Goal: Obtain resource: Obtain resource

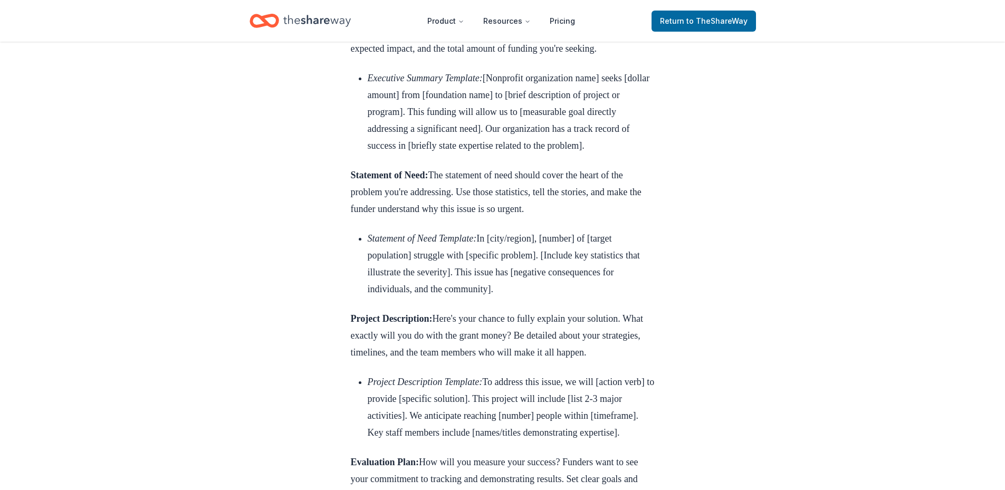
scroll to position [2005, 0]
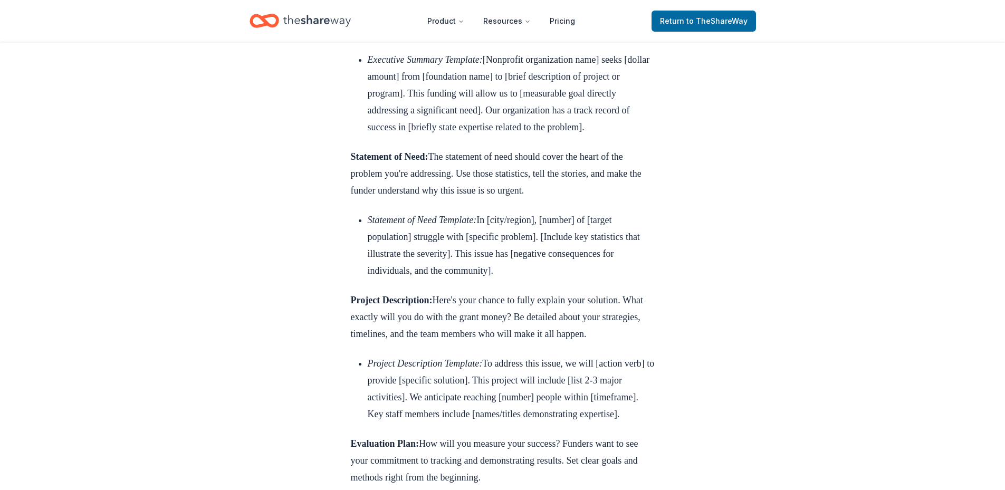
drag, startPoint x: 503, startPoint y: 192, endPoint x: 648, endPoint y: 273, distance: 166.8
click at [648, 136] on li "Executive Summary Template: [Nonprofit organization name] seeks [dollar amount]…" at bounding box center [511, 93] width 287 height 84
copy li "[Nonprofit organization name] seeks [dollar amount] from [foundation name] to […"
click at [492, 279] on li "Statement of Need Template: In [city/region], [number] of [target population] s…" at bounding box center [511, 246] width 287 height 68
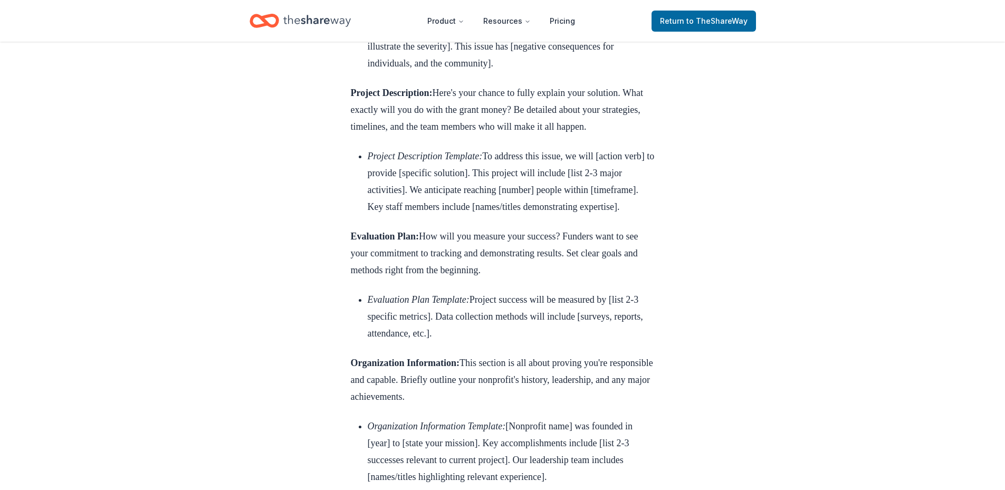
scroll to position [2216, 0]
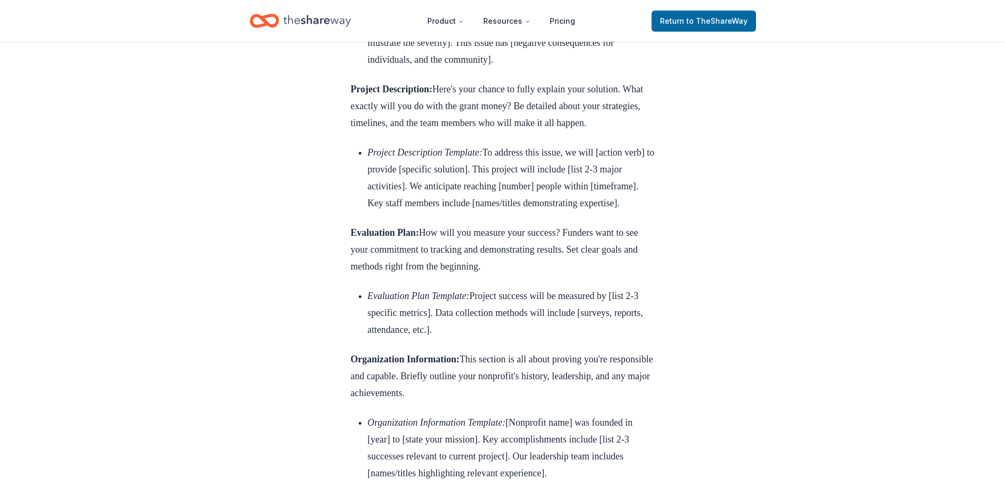
drag, startPoint x: 368, startPoint y: 157, endPoint x: 567, endPoint y: 209, distance: 206.2
click at [567, 68] on li "Statement of Need Template: In [city/region], [number] of [target population] s…" at bounding box center [511, 35] width 287 height 68
copy li "Statement of Need Template: In [city/region], [number] of [target population] s…"
click at [570, 212] on li "Project Description Template: To address this issue, we will [action verb] to p…" at bounding box center [511, 178] width 287 height 68
drag, startPoint x: 369, startPoint y: 318, endPoint x: 488, endPoint y: 386, distance: 137.3
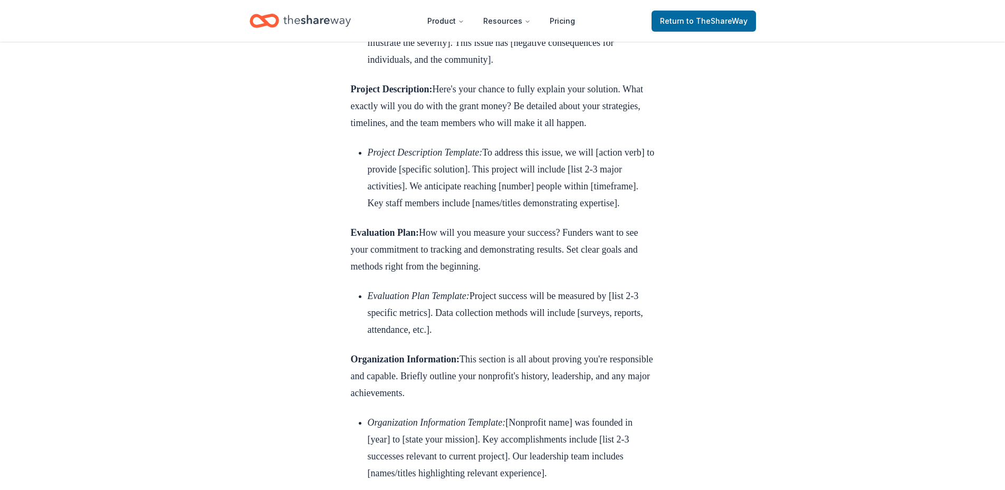
click at [486, 212] on li "Project Description Template: To address this issue, we will [action verb] to p…" at bounding box center [511, 178] width 287 height 68
copy li "Project Description Template: To address this issue, we will [action verb] to p…"
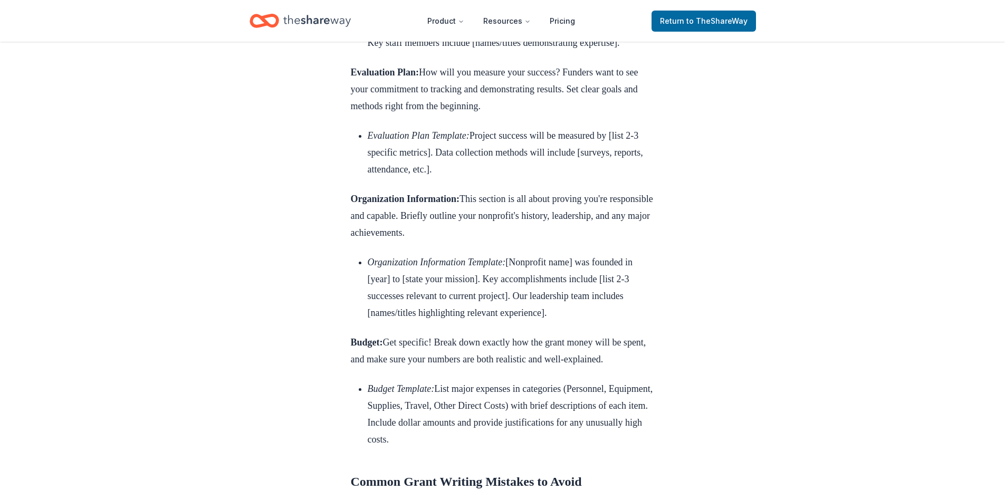
scroll to position [2269, 0]
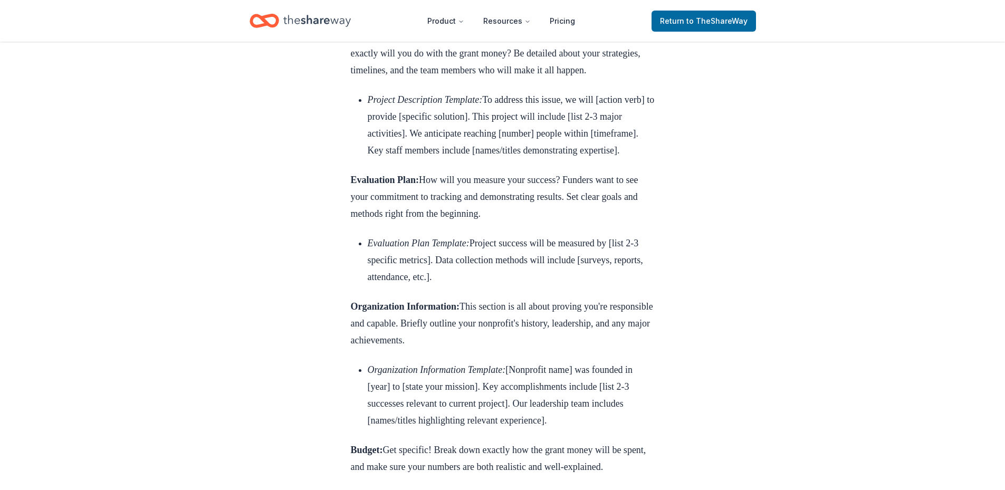
click at [455, 285] on li "Evaluation Plan Template: Project success will be measured by [list 2-3 specifi…" at bounding box center [511, 260] width 287 height 51
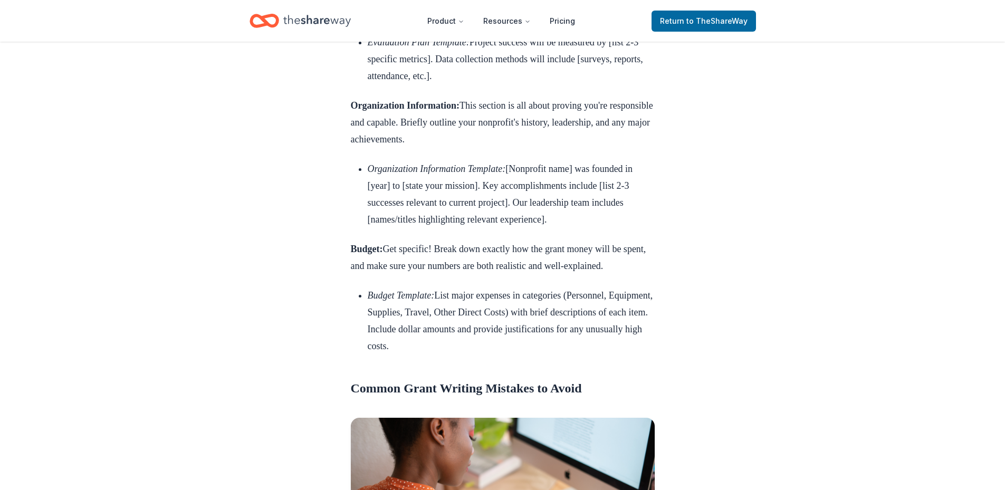
scroll to position [2480, 0]
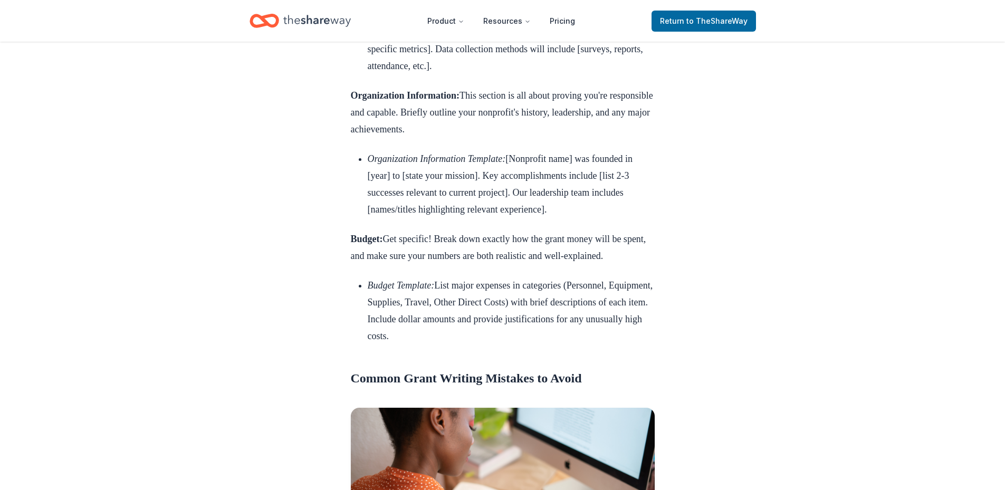
drag, startPoint x: 365, startPoint y: 213, endPoint x: 494, endPoint y: 254, distance: 135.2
click at [494, 74] on ul "Evaluation Plan Template: Project success will be measured by [list 2-3 specifi…" at bounding box center [503, 49] width 304 height 51
copy li "Evaluation Plan Template: Project success will be measured by [list 2-3 specifi…"
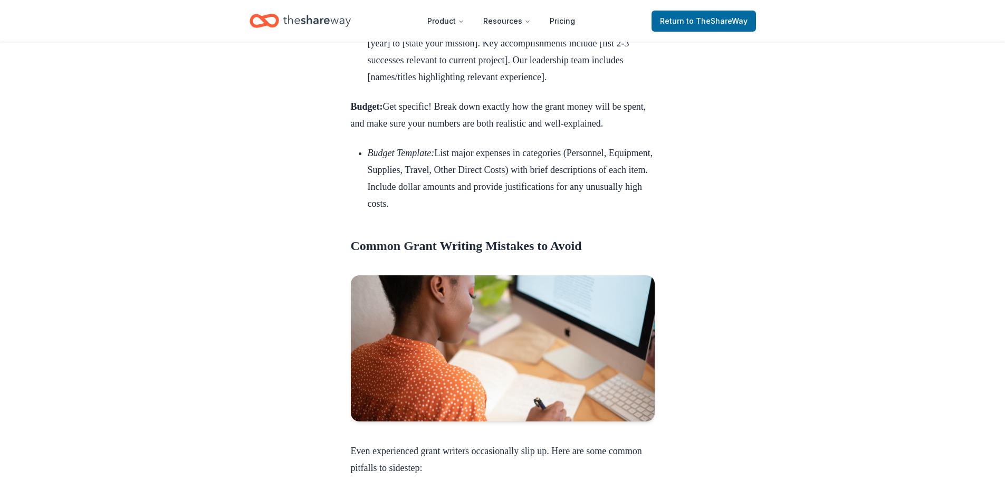
scroll to position [2638, 0]
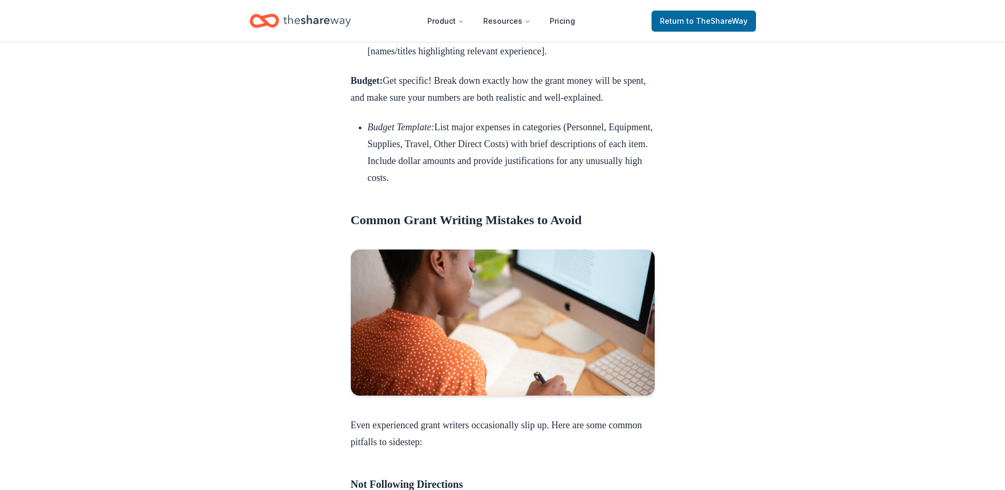
click at [368, 6] on em "Organization Information Template:" at bounding box center [437, 0] width 138 height 11
drag, startPoint x: 368, startPoint y: 184, endPoint x: 493, endPoint y: 251, distance: 142.3
click at [493, 60] on li "Organization Information Template: [Nonprofit name] was founded in [year] to [s…" at bounding box center [511, 26] width 287 height 68
copy li "Organization Information Template: [Nonprofit name] was founded in [year] to [s…"
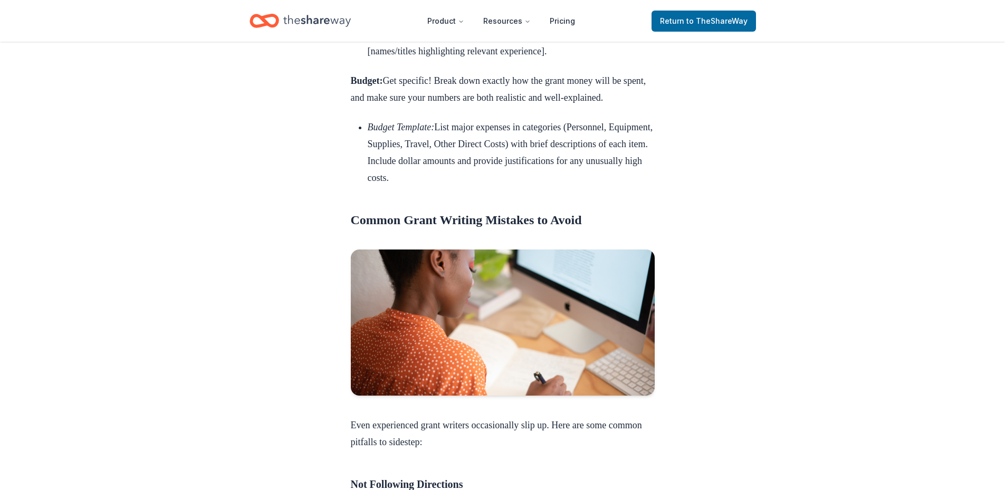
drag, startPoint x: 369, startPoint y: 347, endPoint x: 551, endPoint y: 402, distance: 190.3
click at [548, 186] on li "Budget Template: List major expenses in categories (Personnel, Equipment, Suppl…" at bounding box center [511, 153] width 287 height 68
copy li "Budget Template: List major expenses in categories (Personnel, Equipment, Suppl…"
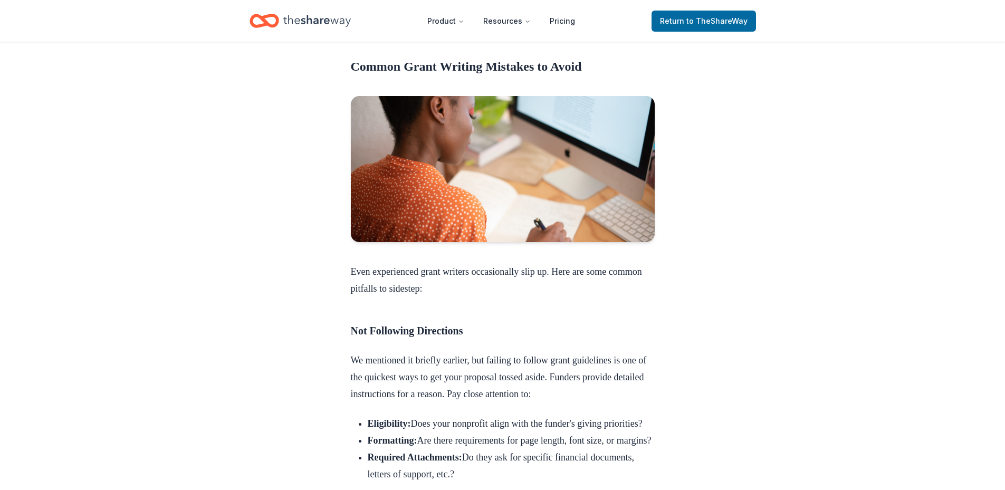
scroll to position [2797, 0]
